Goal: Navigation & Orientation: Find specific page/section

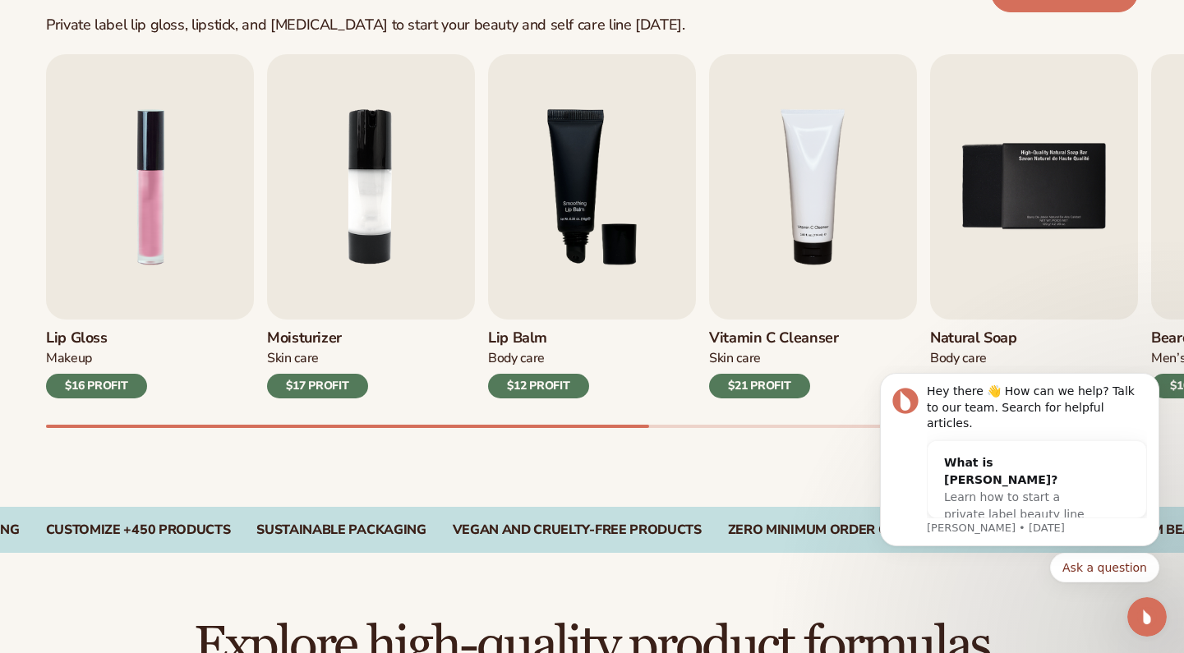
scroll to position [539, 0]
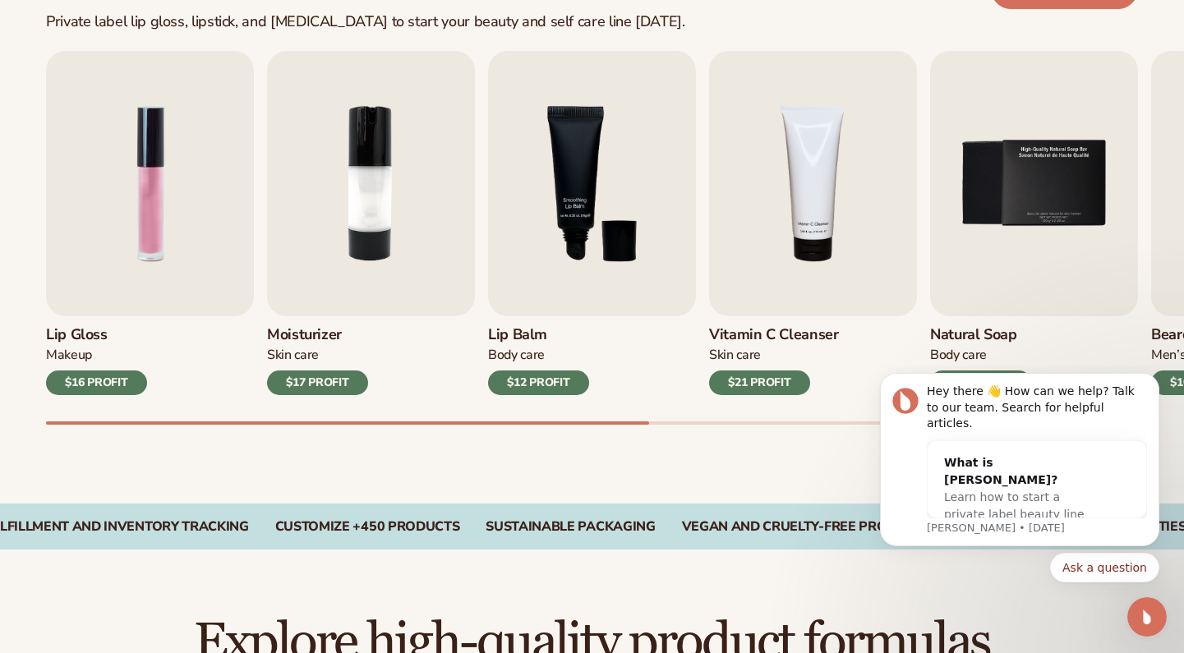
click at [687, 523] on div "VEGAN AND CRUELTY-FREE PRODUCTS" at bounding box center [806, 527] width 249 height 16
click at [647, 523] on div "SUSTAINABLE PACKAGING" at bounding box center [570, 527] width 169 height 16
click at [1154, 383] on icon "Dismiss notification" at bounding box center [1154, 378] width 9 height 9
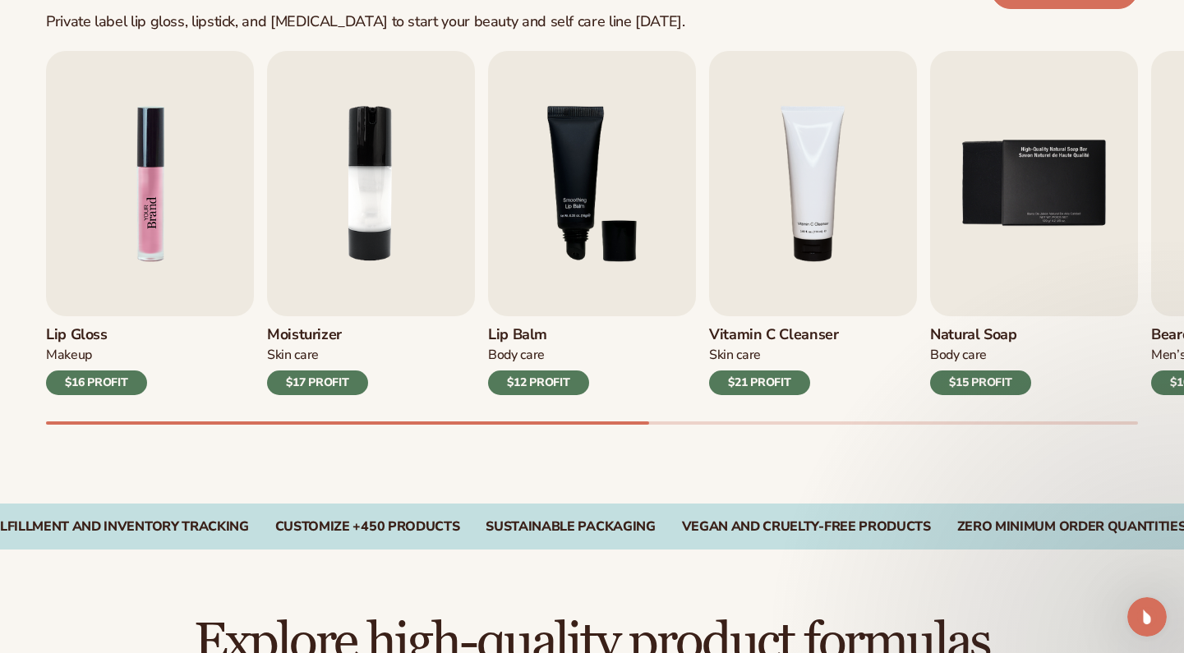
click at [132, 143] on img "1 / 9" at bounding box center [150, 183] width 208 height 265
click at [168, 204] on img "1 / 9" at bounding box center [150, 183] width 208 height 265
